Goal: Check status

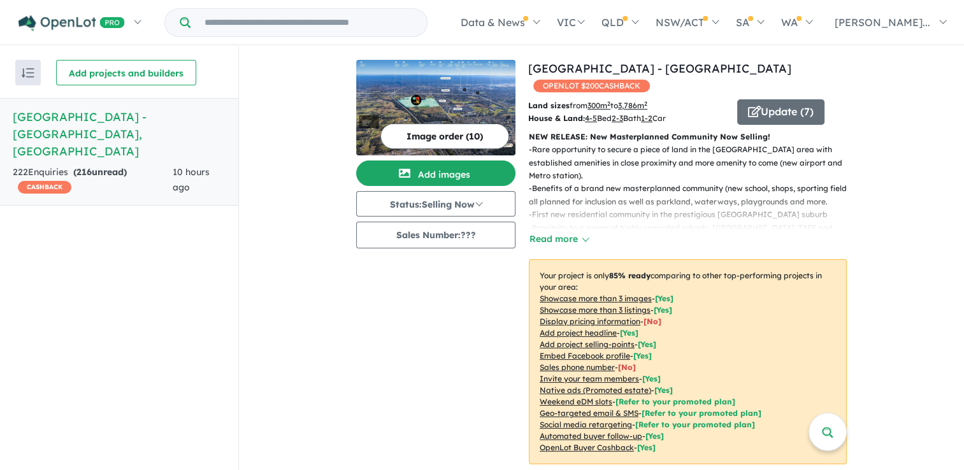
scroll to position [1, 0]
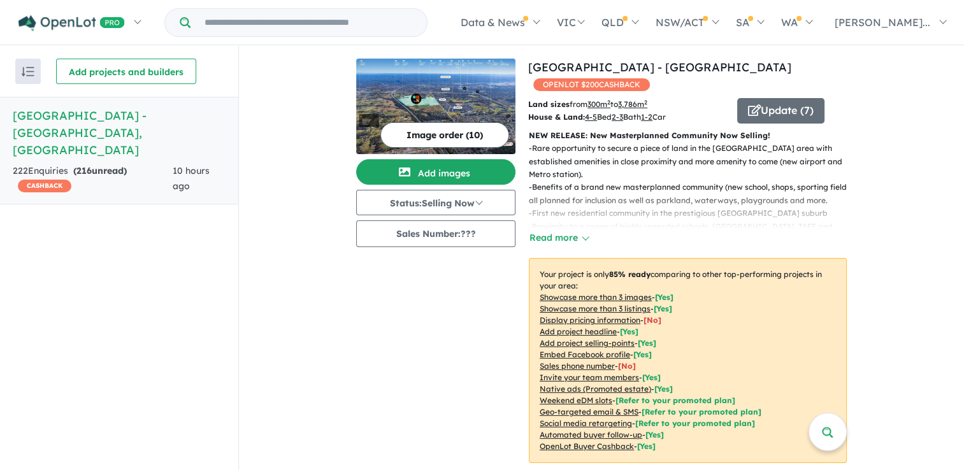
drag, startPoint x: 957, startPoint y: 91, endPoint x: 964, endPoint y: 131, distance: 40.1
click at [964, 131] on html "Skip to main content Homepage My Dashboard (1) Buyer Demand Index Suburb/Counci…" at bounding box center [482, 234] width 964 height 470
drag, startPoint x: 964, startPoint y: 131, endPoint x: 846, endPoint y: 277, distance: 188.1
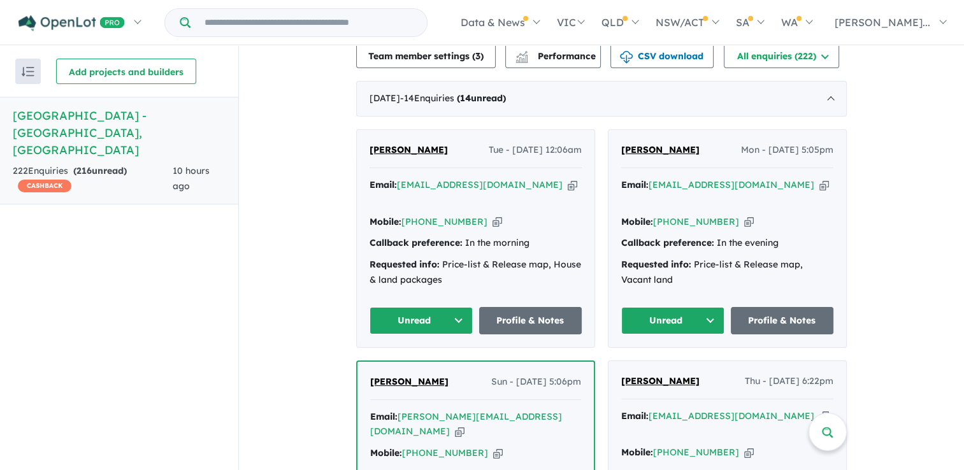
scroll to position [480, 0]
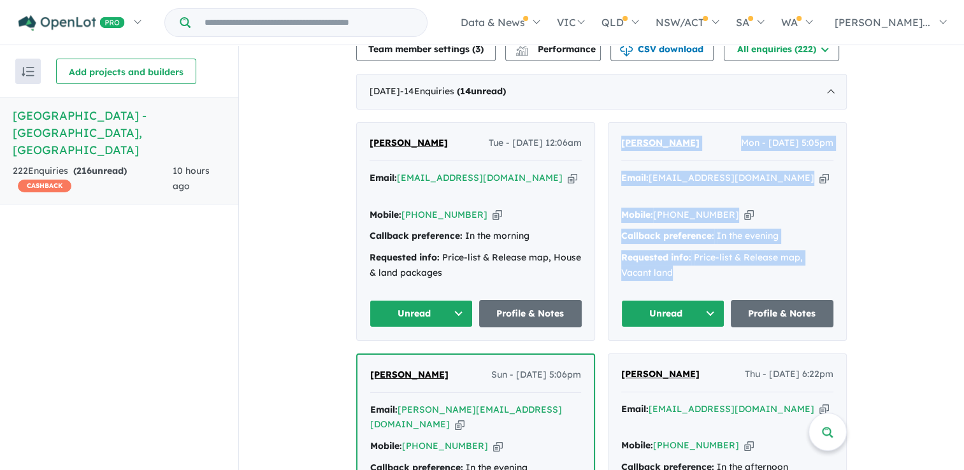
drag, startPoint x: 717, startPoint y: 266, endPoint x: 601, endPoint y: 145, distance: 168.5
drag, startPoint x: 601, startPoint y: 145, endPoint x: 655, endPoint y: 160, distance: 56.3
copy div "[PERSON_NAME] Mon - [DATE] 5:05pm Email: [EMAIL_ADDRESS][DOMAIN_NAME] Copied! M…"
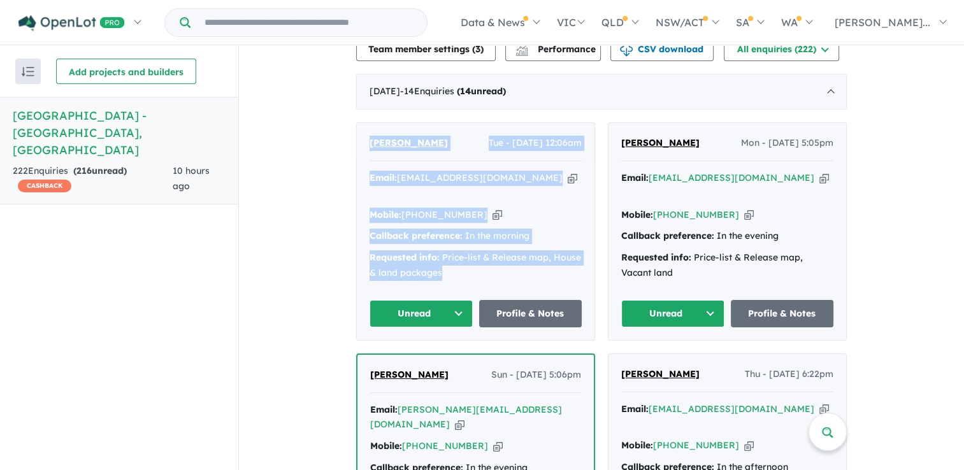
drag, startPoint x: 466, startPoint y: 271, endPoint x: 335, endPoint y: 155, distance: 175.6
drag, startPoint x: 335, startPoint y: 155, endPoint x: 387, endPoint y: 152, distance: 52.9
copy div "[PERSON_NAME] Tue - [DATE] 12:06am Email: [EMAIL_ADDRESS][DOMAIN_NAME] Copied! …"
